Goal: Task Accomplishment & Management: Manage account settings

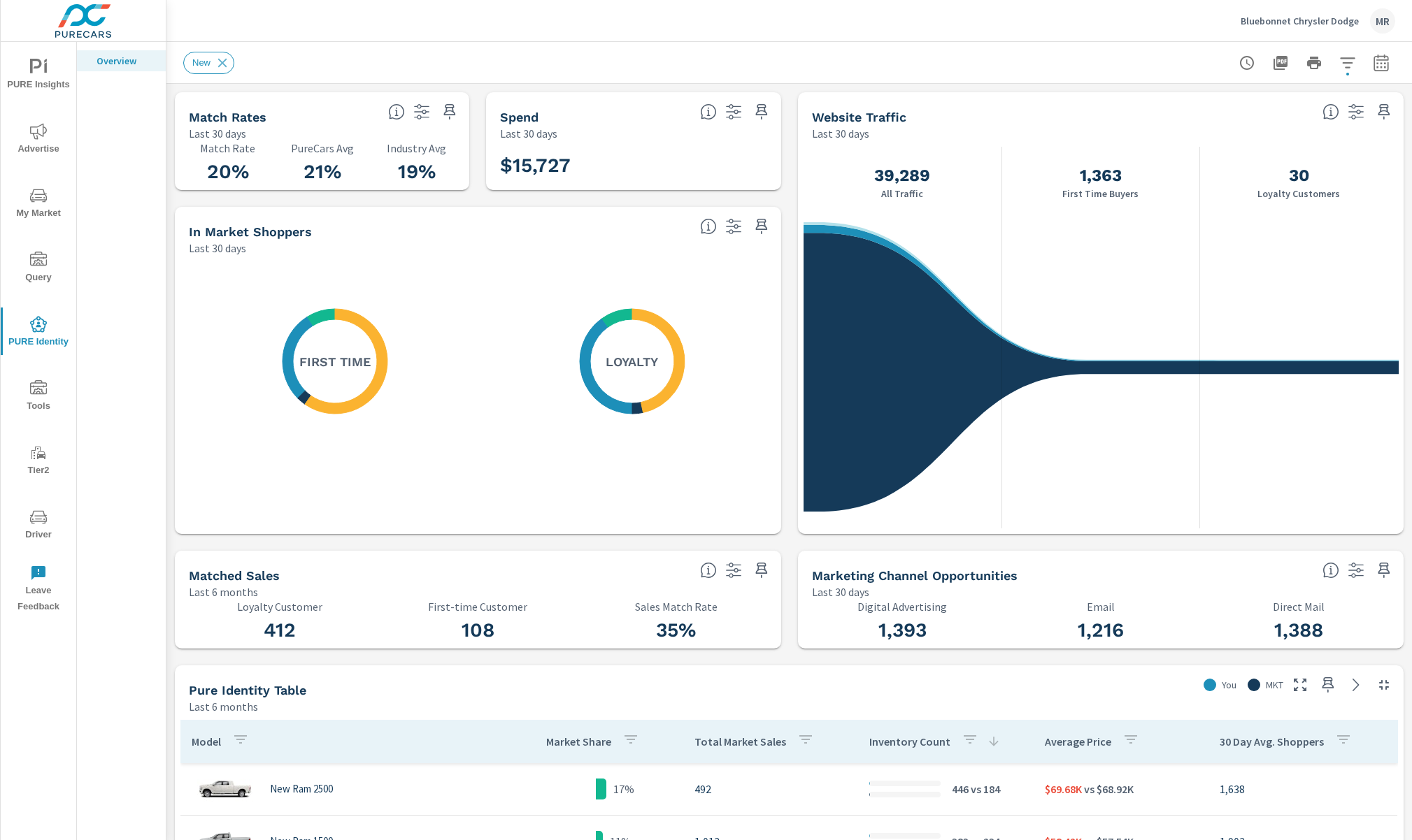
scroll to position [158, 0]
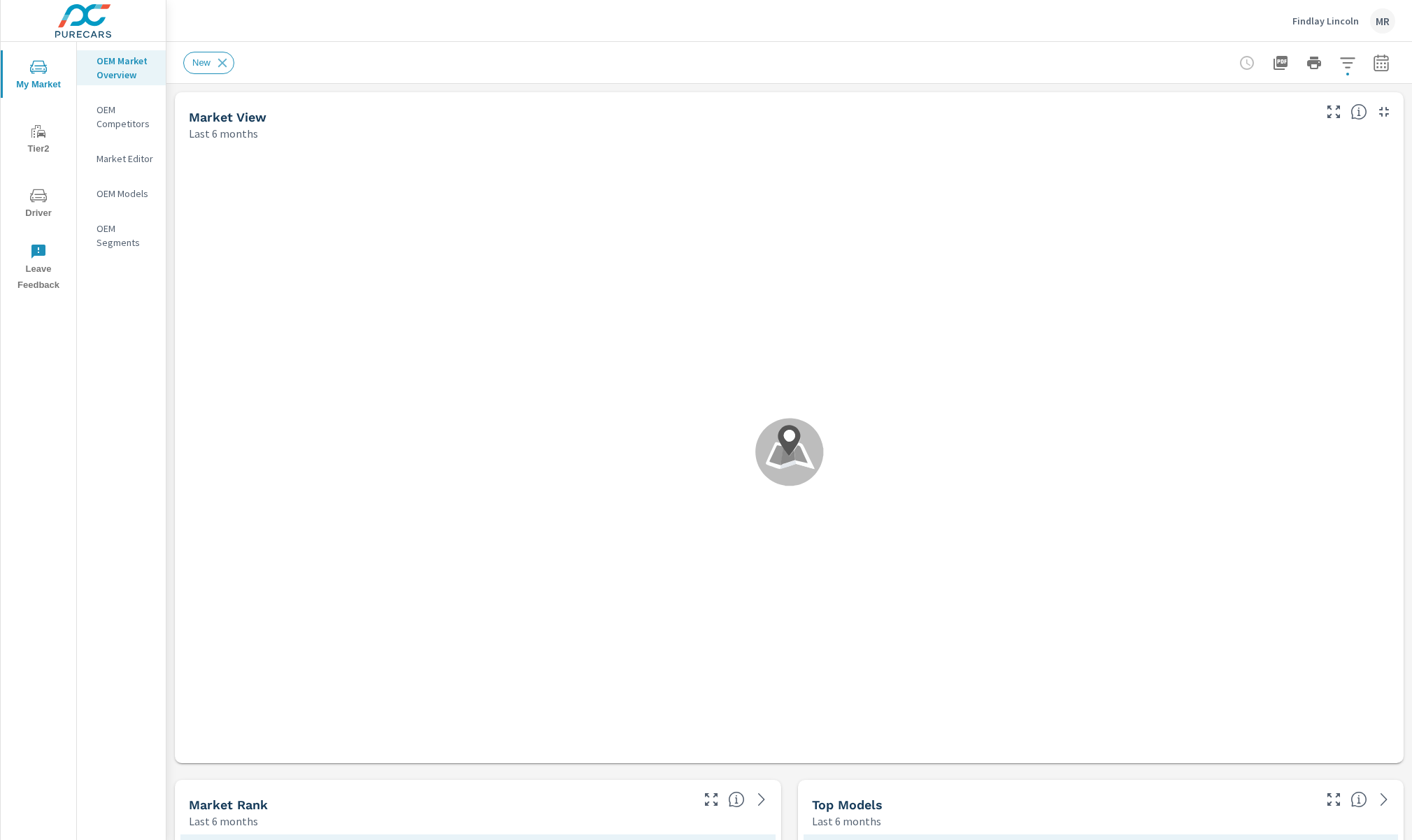
click at [1331, 21] on p "Findlay Lincoln" at bounding box center [1325, 20] width 66 height 13
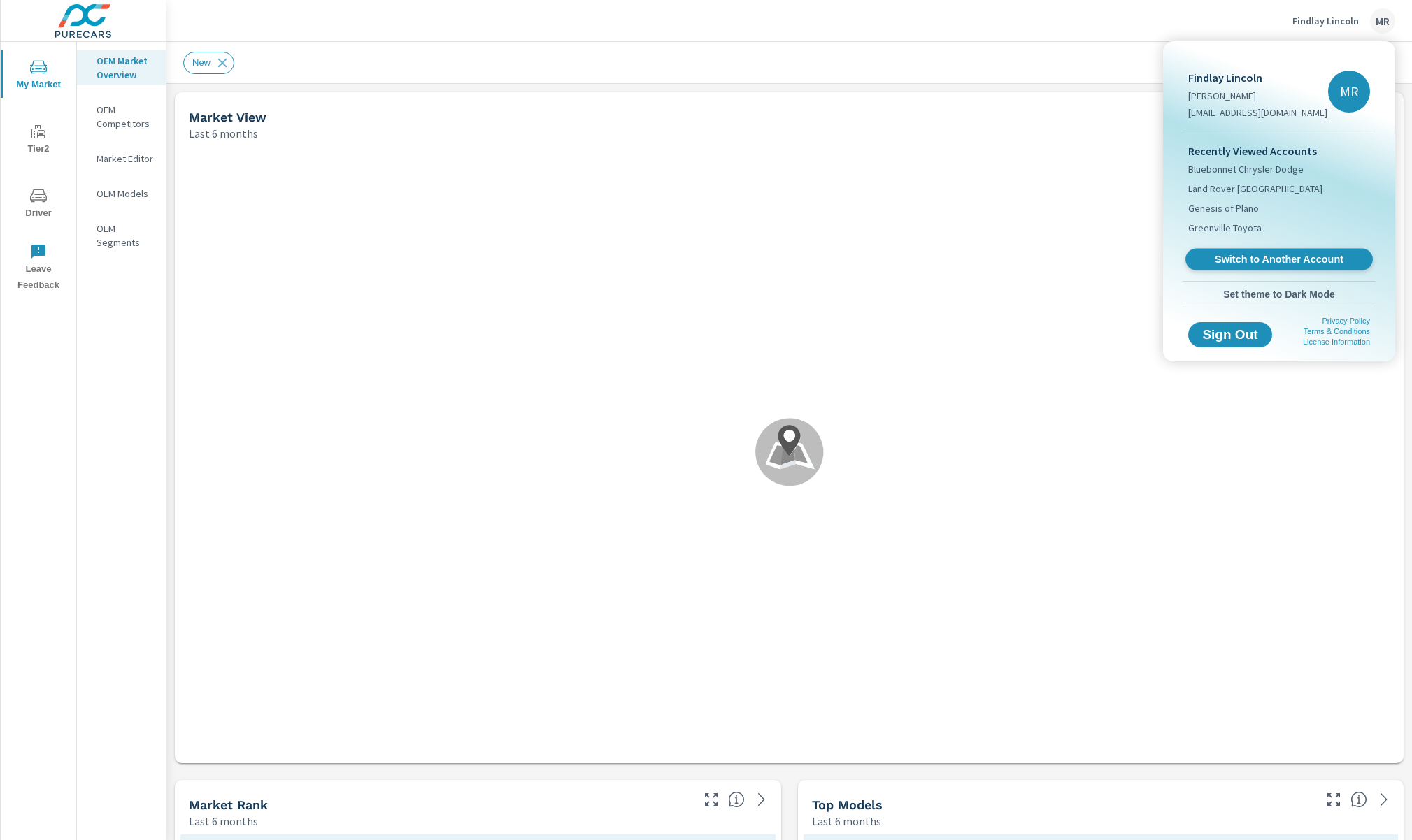
click at [1221, 260] on span "Switch to Another Account" at bounding box center [1279, 260] width 171 height 14
